Goal: Task Accomplishment & Management: Manage account settings

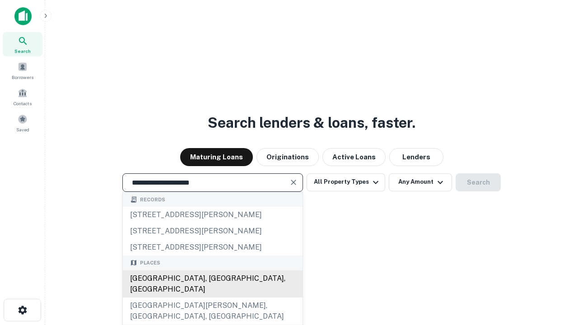
click at [212, 298] on div "[GEOGRAPHIC_DATA], [GEOGRAPHIC_DATA], [GEOGRAPHIC_DATA]" at bounding box center [213, 284] width 180 height 27
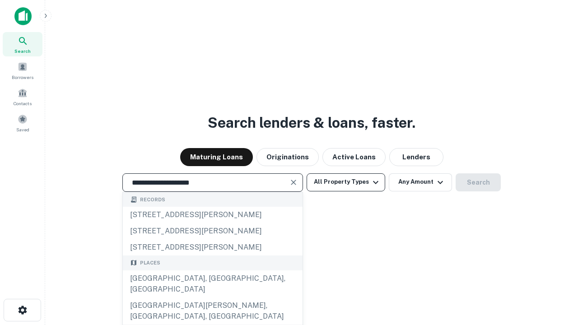
click at [346, 182] on button "All Property Types" at bounding box center [346, 182] width 79 height 18
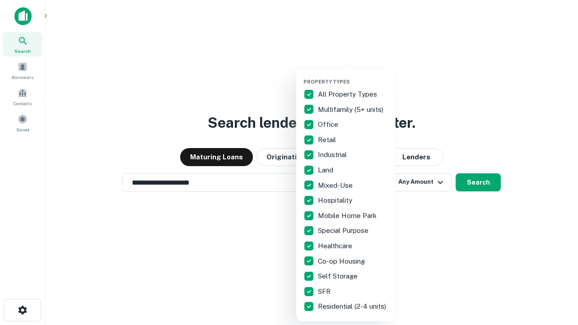
type input "**********"
click at [353, 76] on button "button" at bounding box center [352, 76] width 99 height 0
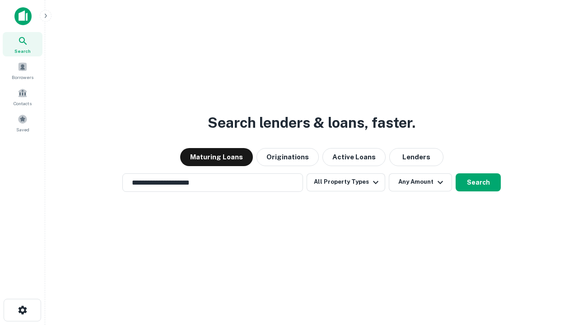
scroll to position [14, 0]
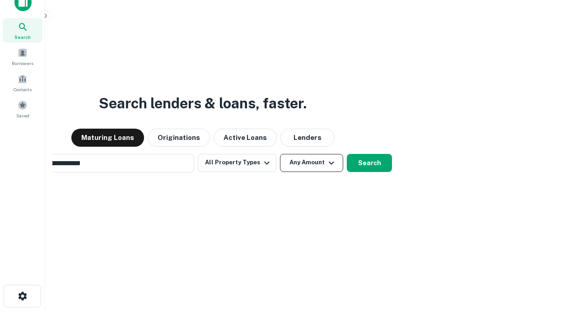
click at [280, 154] on button "Any Amount" at bounding box center [311, 163] width 63 height 18
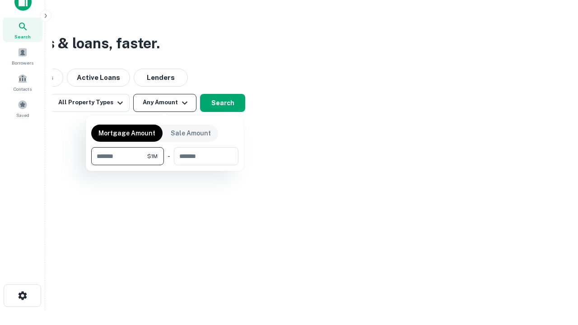
type input "*******"
click at [165, 165] on button "button" at bounding box center [164, 165] width 147 height 0
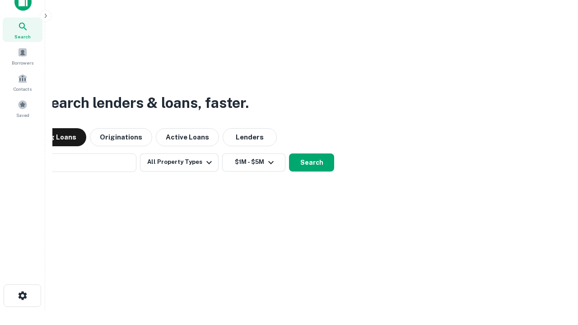
scroll to position [14, 0]
click at [289, 154] on button "Search" at bounding box center [311, 163] width 45 height 18
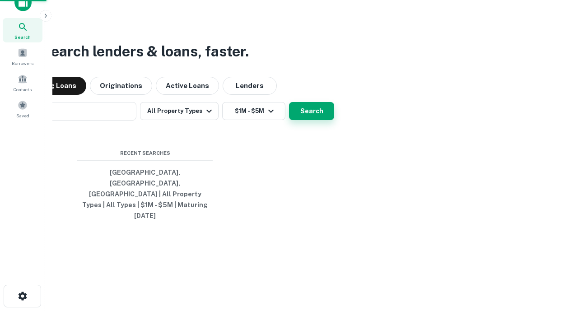
scroll to position [14, 0]
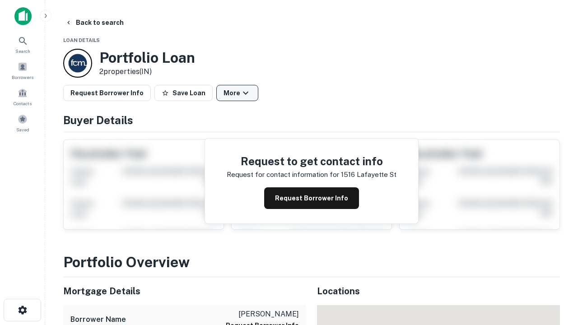
click at [237, 93] on button "More" at bounding box center [237, 93] width 42 height 16
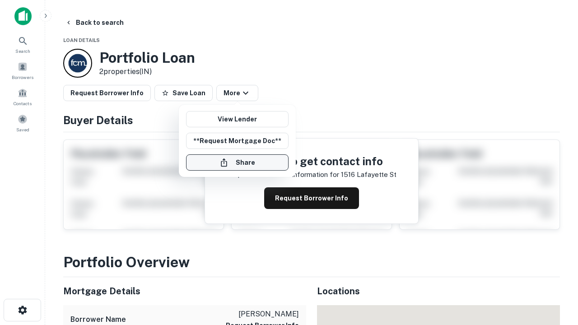
click at [237, 163] on button "Share" at bounding box center [237, 162] width 103 height 16
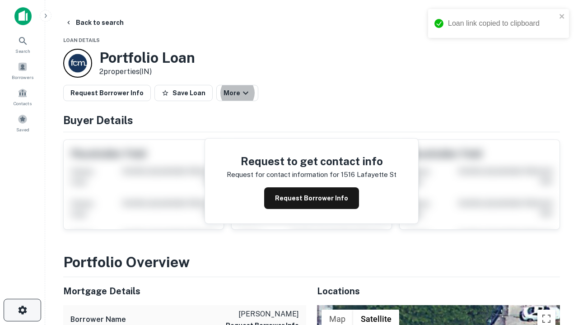
click at [22, 310] on icon "button" at bounding box center [22, 310] width 11 height 11
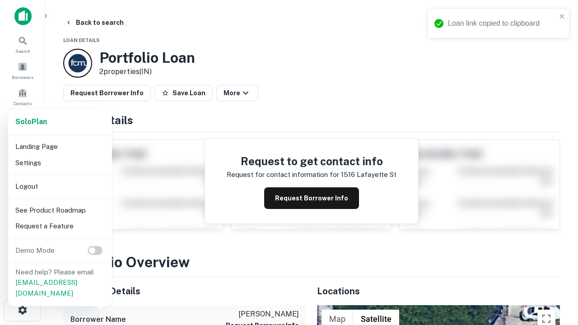
click at [60, 186] on li "Logout" at bounding box center [60, 186] width 97 height 16
